Goal: Check status: Check status

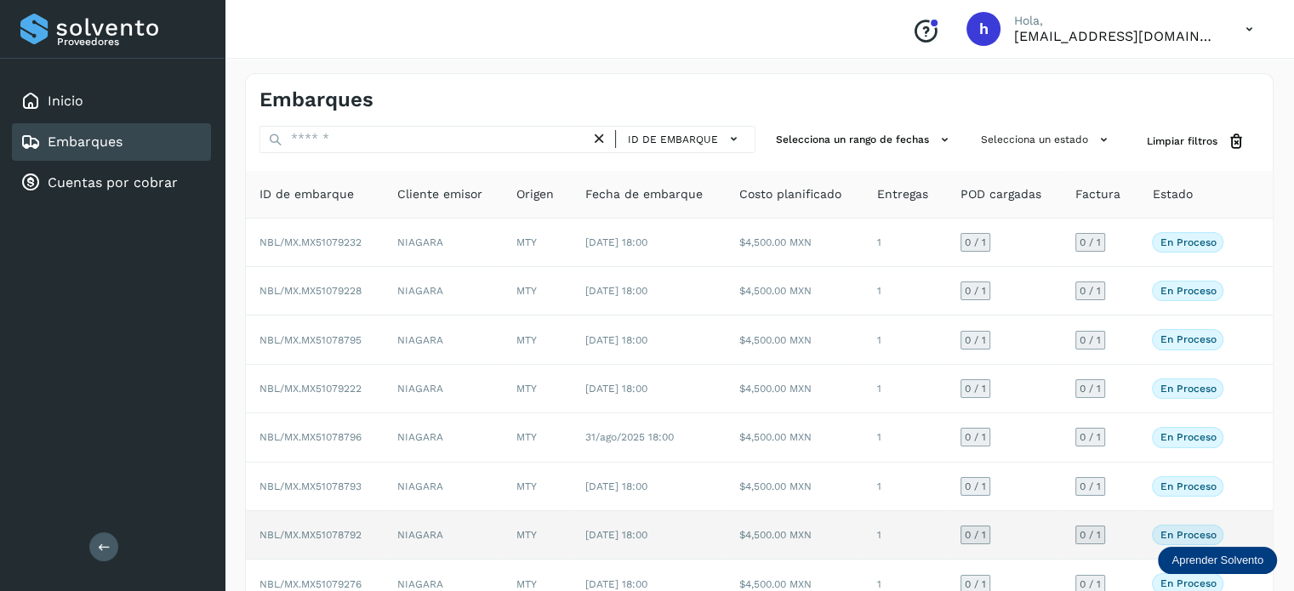
click at [511, 552] on td "MTY" at bounding box center [537, 535] width 69 height 48
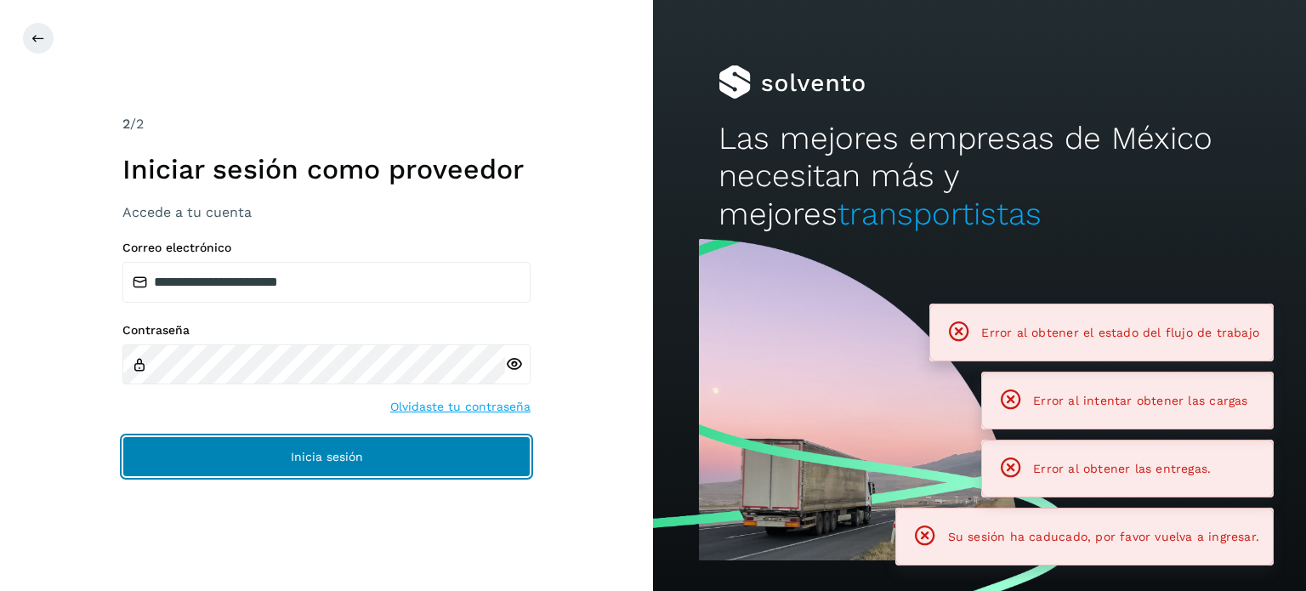
click at [299, 455] on span "Inicia sesión" at bounding box center [327, 457] width 72 height 12
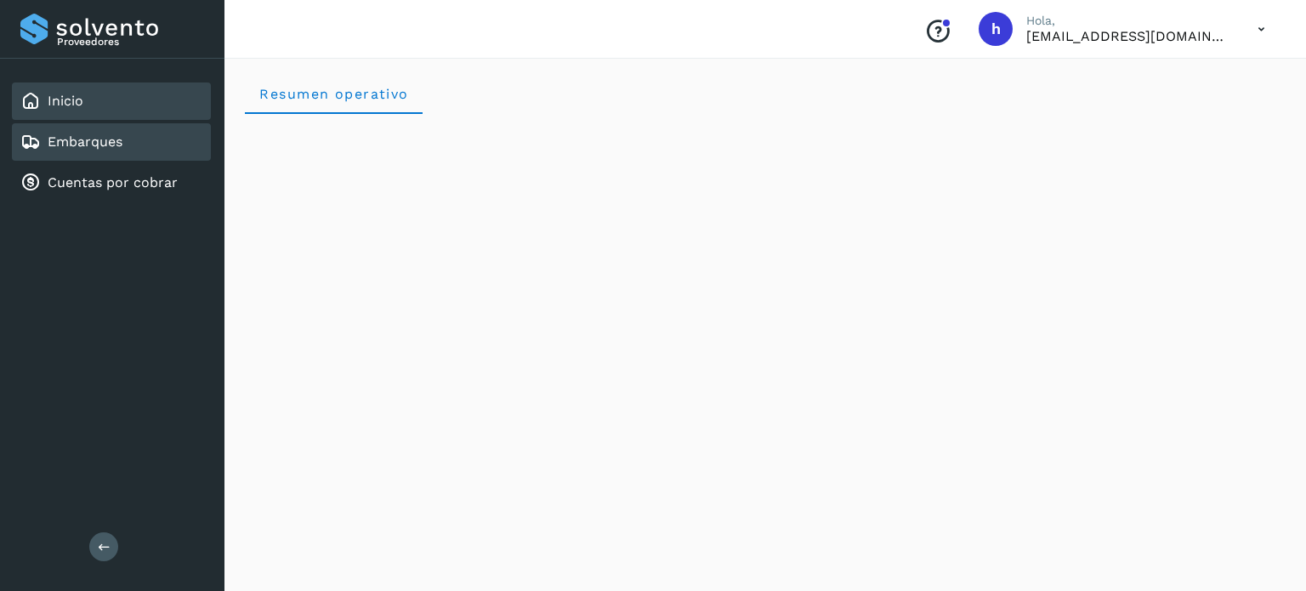
click at [113, 145] on link "Embarques" at bounding box center [85, 142] width 75 height 16
